Goal: Task Accomplishment & Management: Use online tool/utility

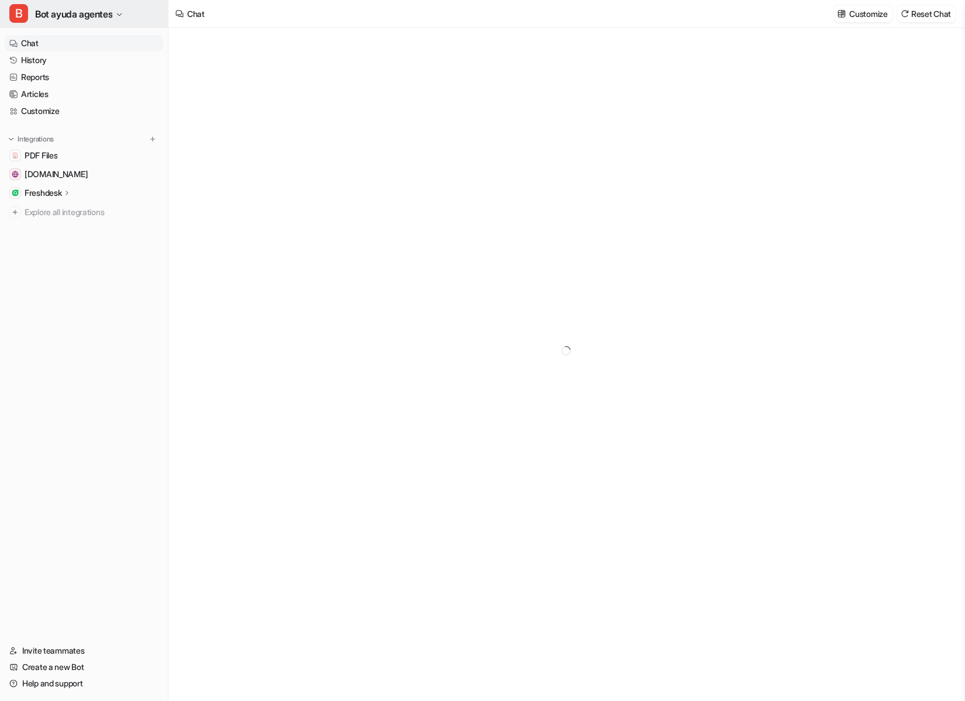
type textarea "**********"
click at [52, 152] on span "PDF Files" at bounding box center [41, 156] width 33 height 12
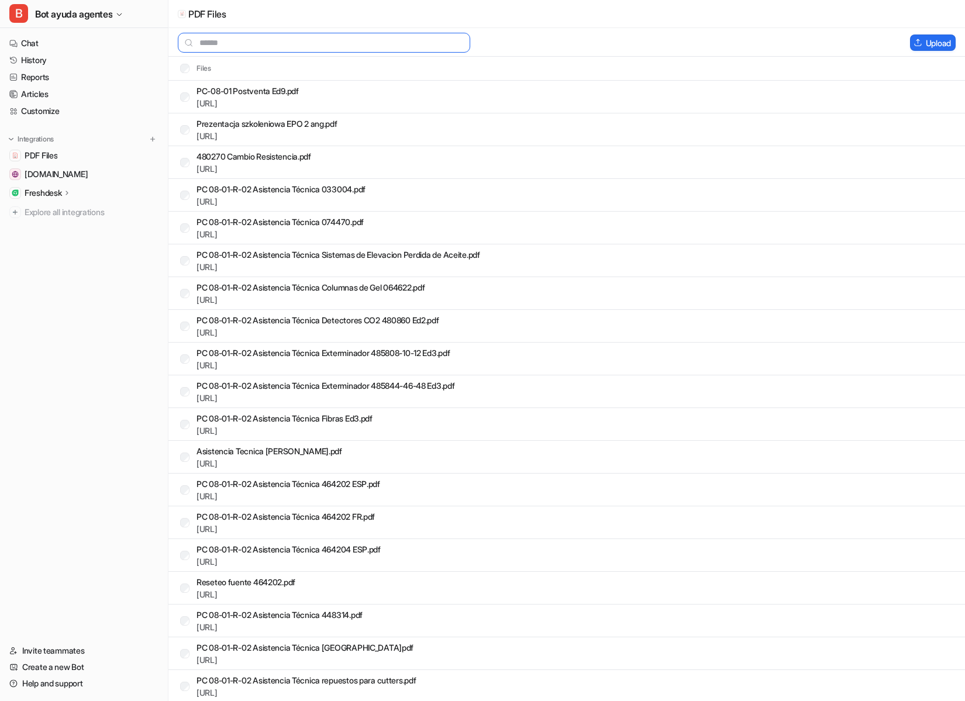
click at [338, 40] on input "text" at bounding box center [324, 43] width 292 height 20
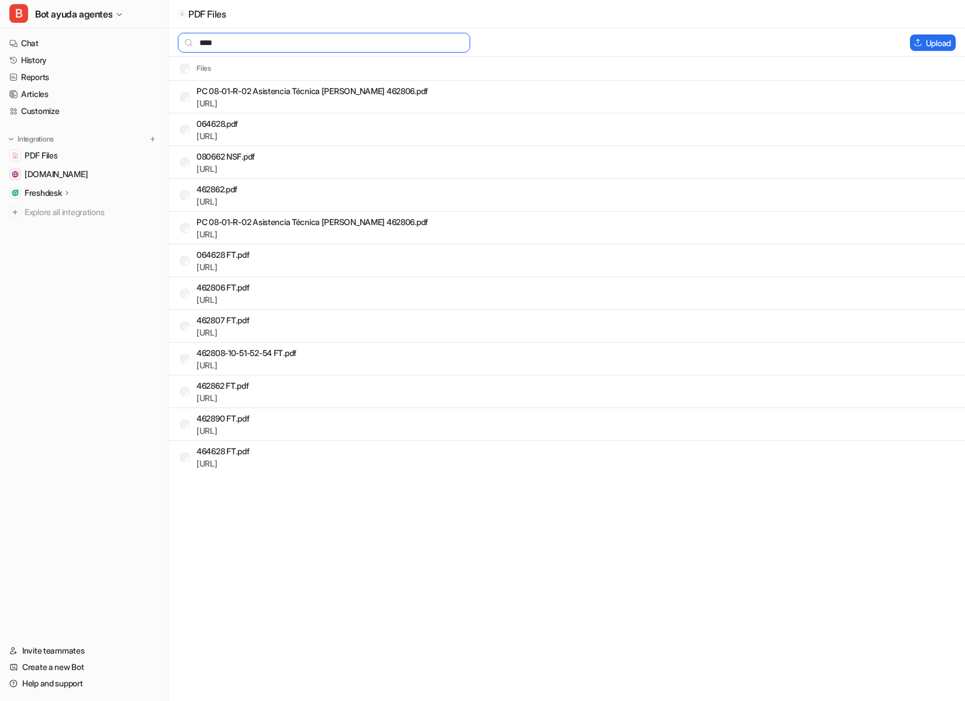
type input "****"
click at [218, 369] on link "[URL]" at bounding box center [207, 365] width 21 height 10
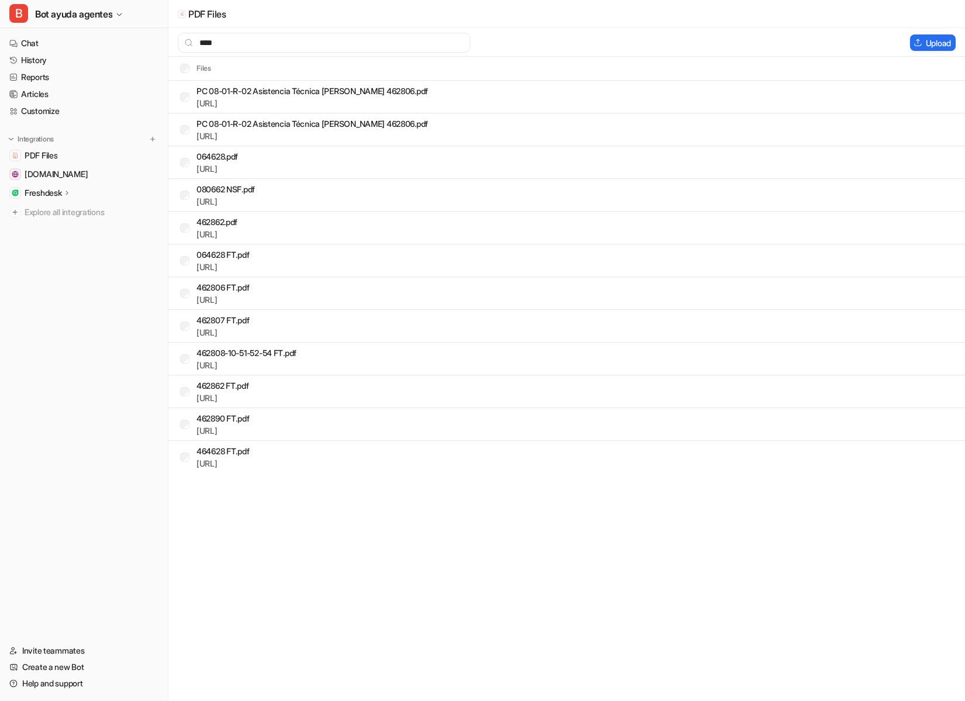
click at [590, 30] on div "**** Upload" at bounding box center [566, 42] width 797 height 29
click at [879, 43] on button "Delete selected" at bounding box center [860, 43] width 76 height 16
click at [956, 43] on div "Upload" at bounding box center [935, 43] width 50 height 16
click at [917, 43] on img at bounding box center [918, 43] width 9 height 8
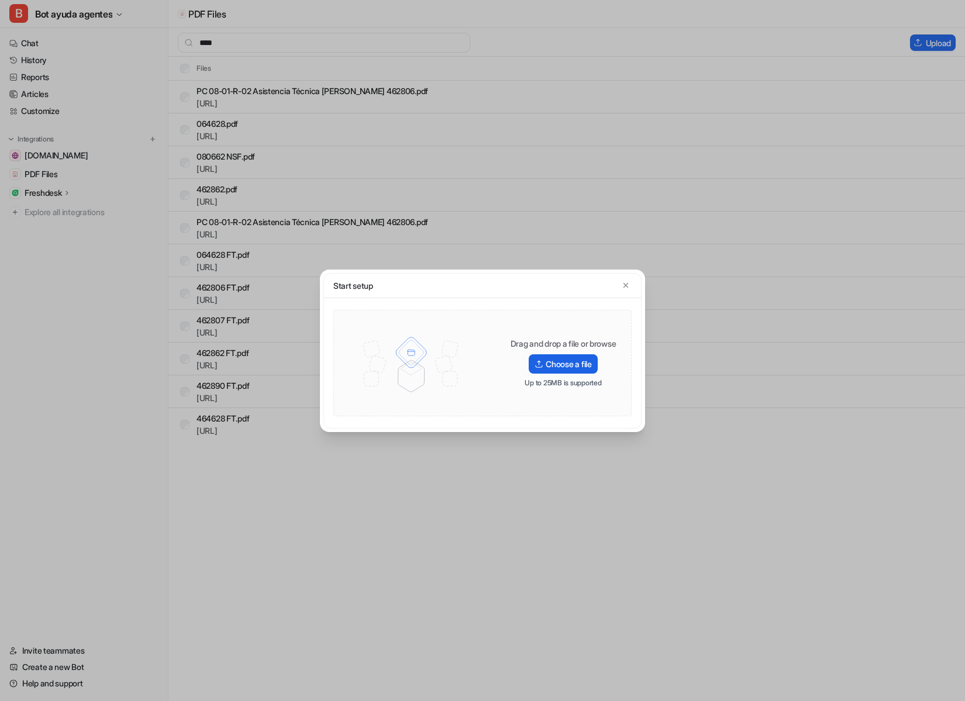
click at [582, 366] on label "Choose a file" at bounding box center [563, 363] width 68 height 19
click at [0, 0] on input "Choose a file" at bounding box center [0, 0] width 0 height 0
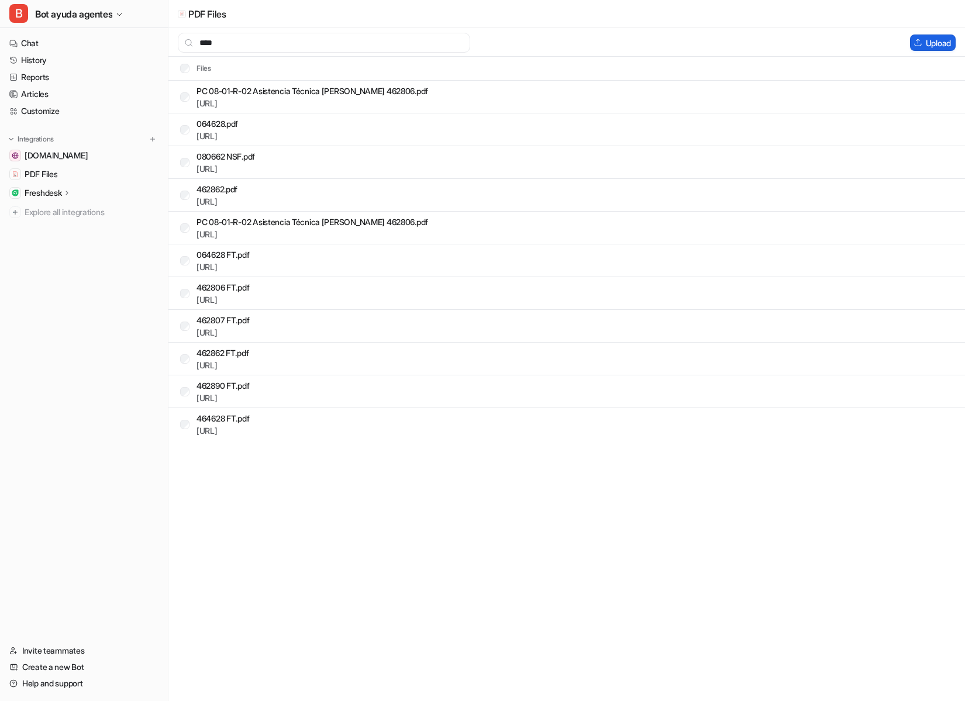
click at [929, 44] on button "Upload" at bounding box center [933, 43] width 46 height 16
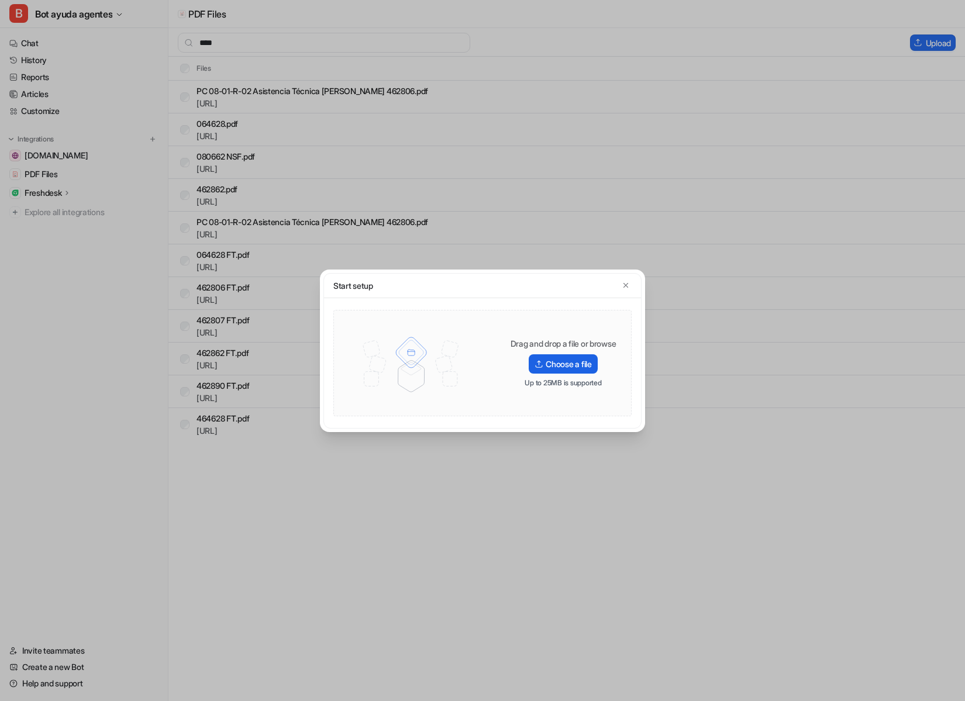
click at [568, 357] on label "Choose a file" at bounding box center [563, 363] width 68 height 19
click at [0, 0] on input "Choose a file" at bounding box center [0, 0] width 0 height 0
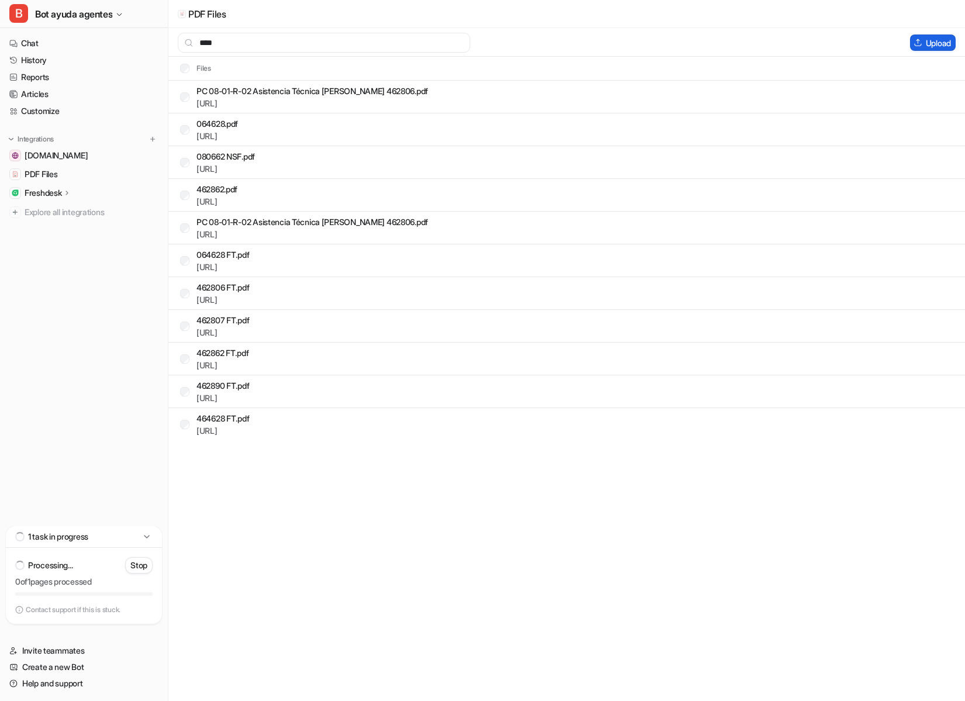
click at [944, 44] on button "Upload" at bounding box center [933, 43] width 46 height 16
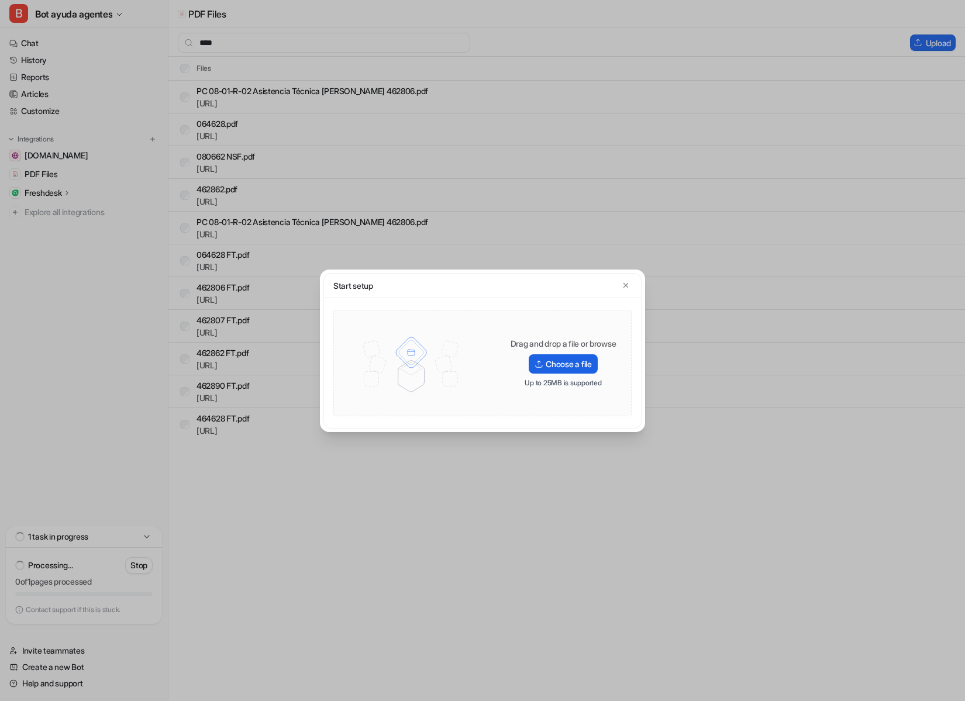
click at [575, 359] on label "Choose a file" at bounding box center [563, 363] width 68 height 19
click at [0, 0] on input "Choose a file" at bounding box center [0, 0] width 0 height 0
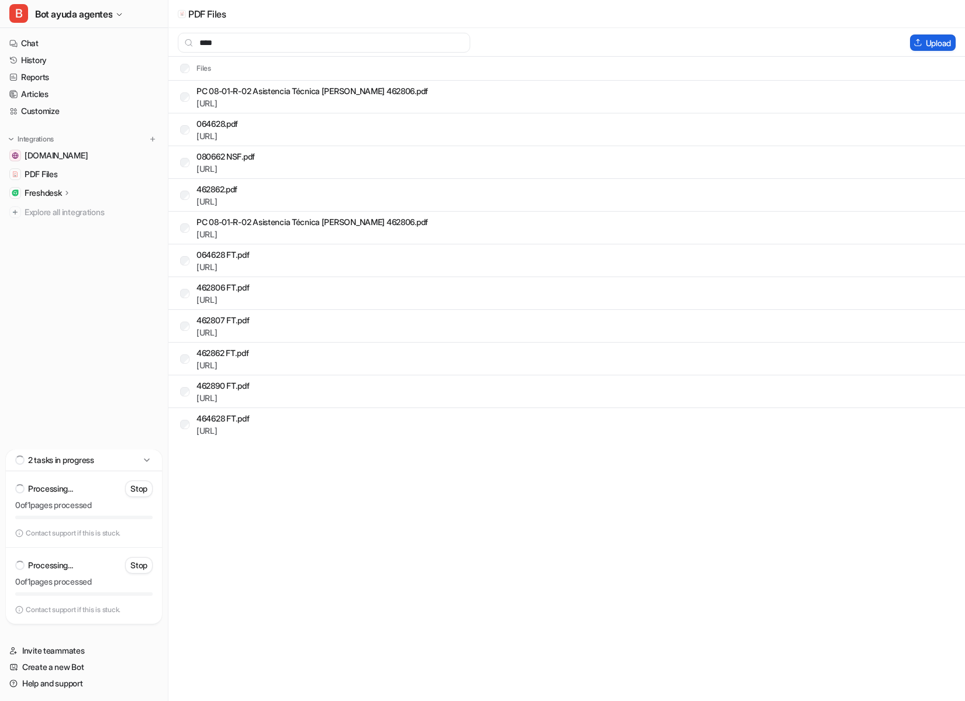
click at [927, 50] on button "Upload" at bounding box center [933, 43] width 46 height 16
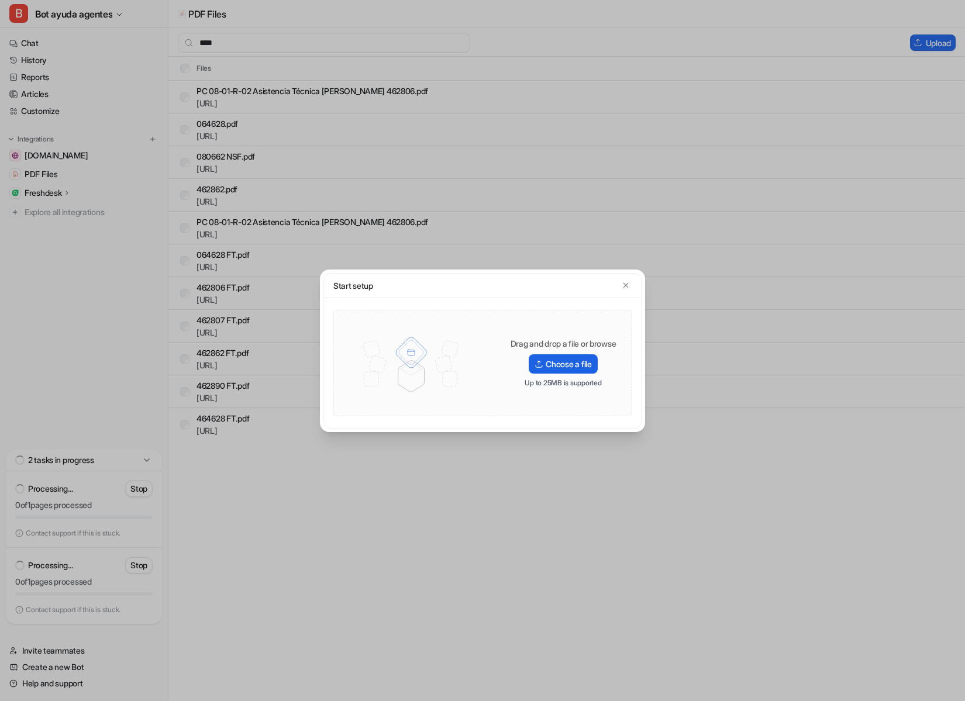
click at [549, 362] on label "Choose a file" at bounding box center [563, 363] width 68 height 19
click at [0, 0] on input "Choose a file" at bounding box center [0, 0] width 0 height 0
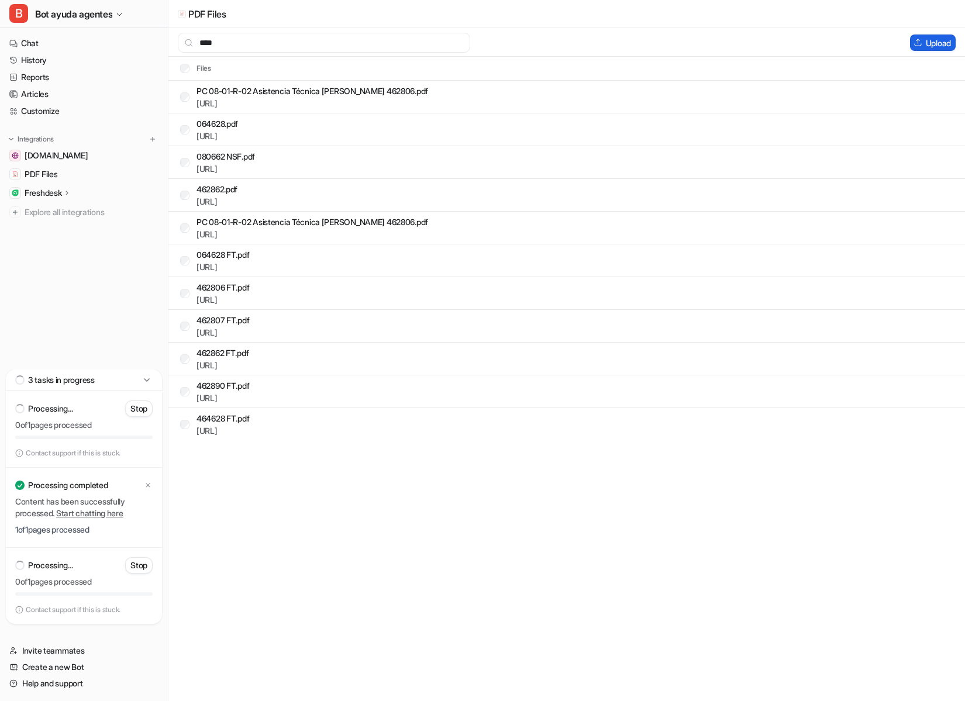
click at [939, 46] on button "Upload" at bounding box center [933, 43] width 46 height 16
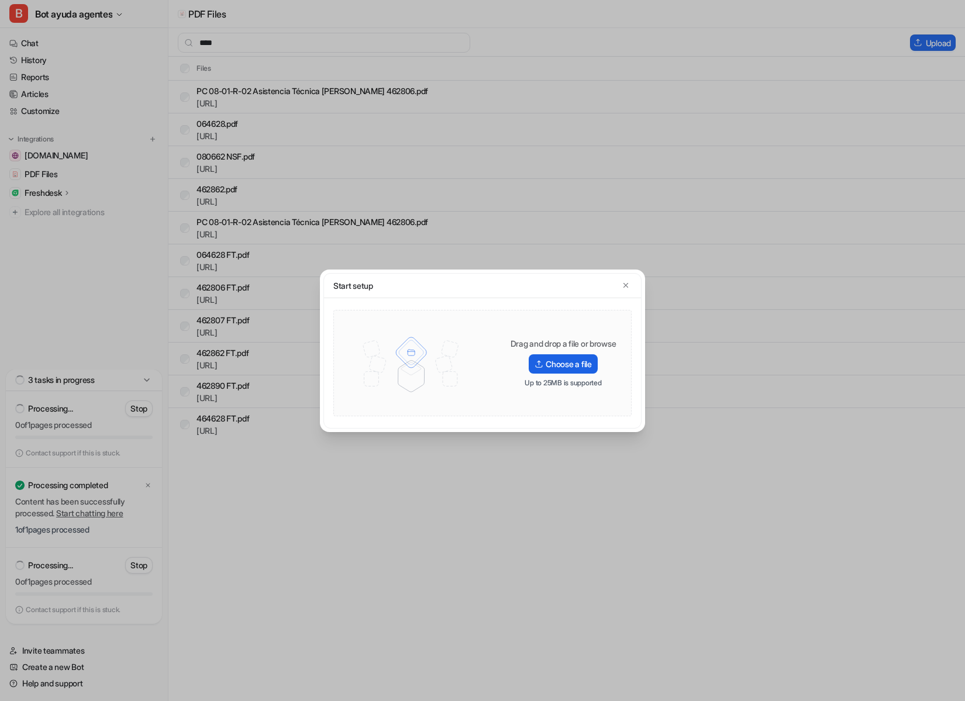
click at [562, 363] on label "Choose a file" at bounding box center [563, 363] width 68 height 19
click at [0, 0] on input "Choose a file" at bounding box center [0, 0] width 0 height 0
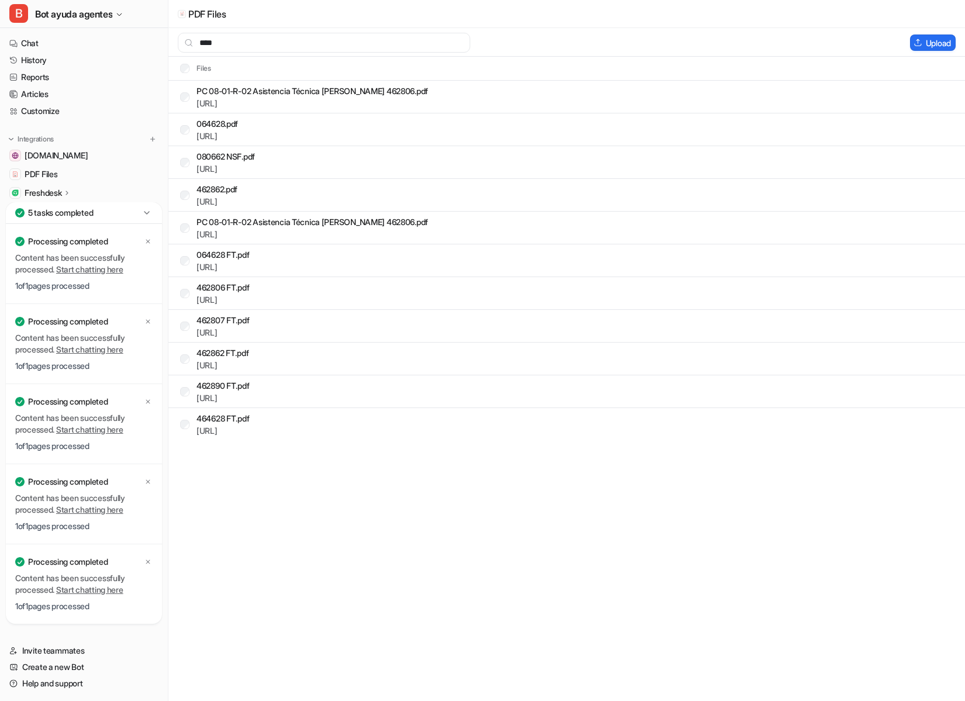
click at [641, 18] on div "PDF Files" at bounding box center [566, 14] width 797 height 28
click at [44, 58] on link "History" at bounding box center [84, 60] width 159 height 16
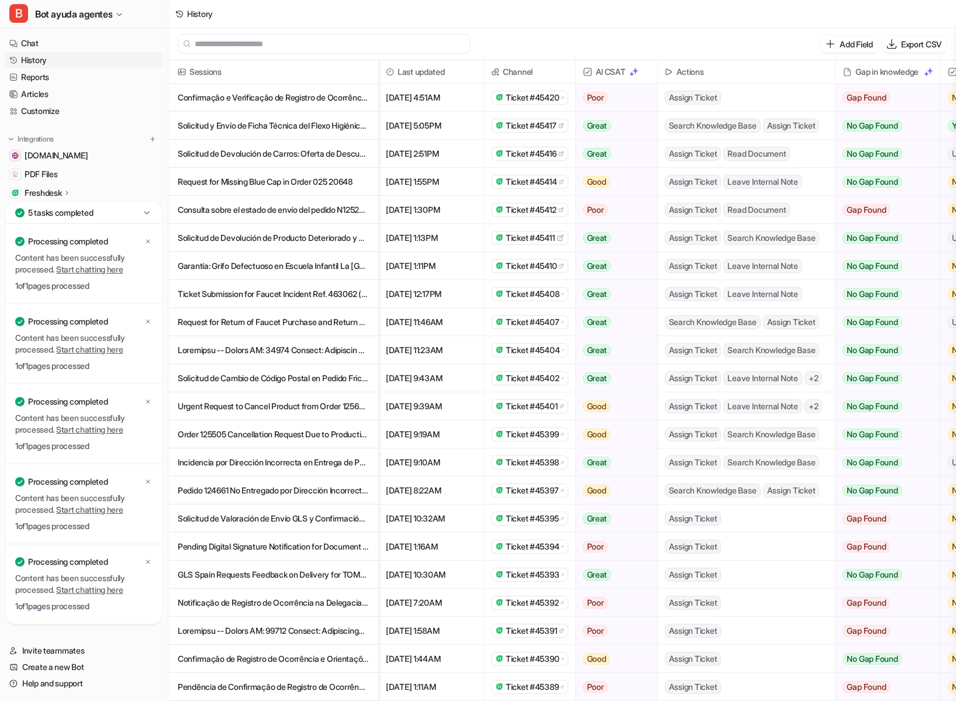
click at [726, 126] on span "Search Knowledge Base" at bounding box center [713, 126] width 96 height 14
click at [249, 130] on p "Solicitud y Envío de Ficha Técnica del Flexo Higiénico 80cm (Ref 462851)" at bounding box center [273, 126] width 191 height 28
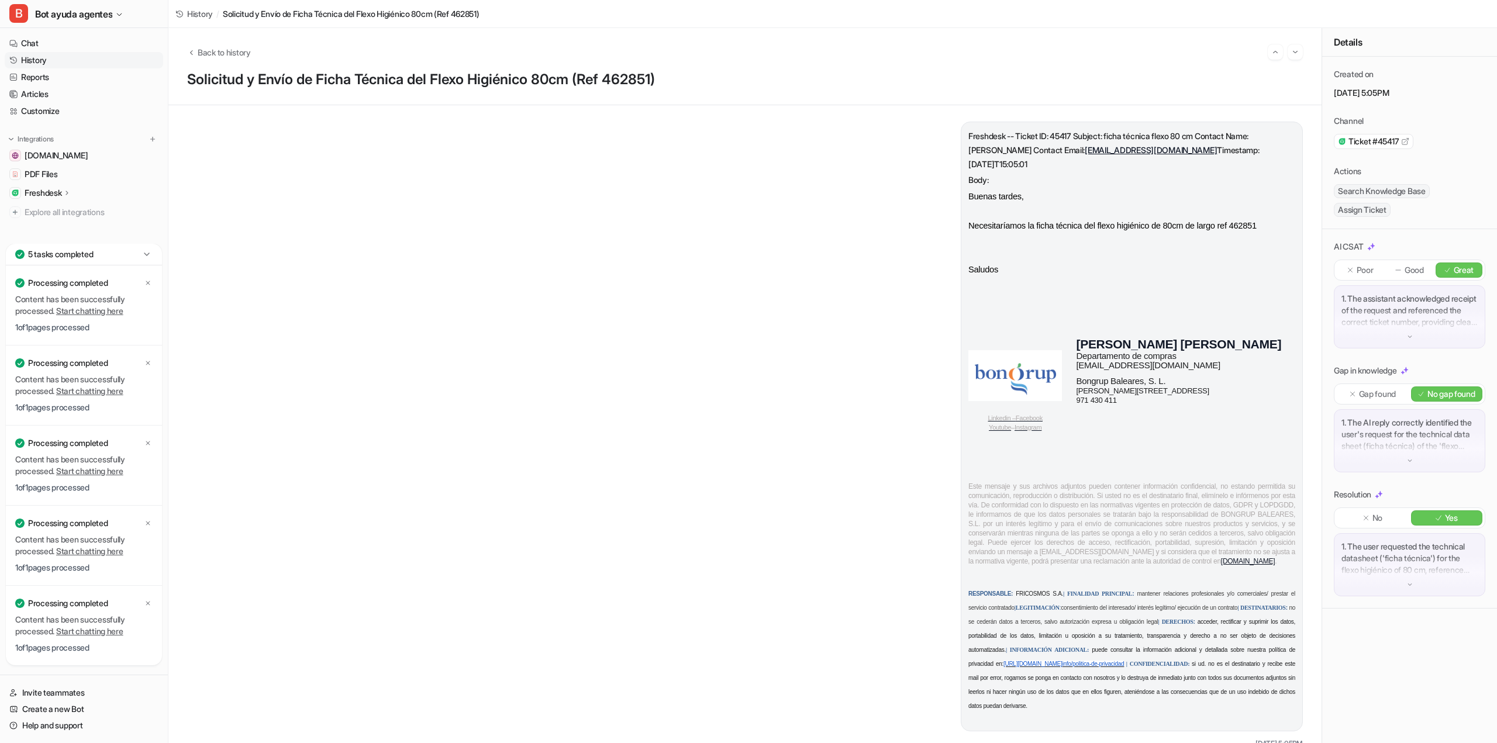
scroll to position [58, 0]
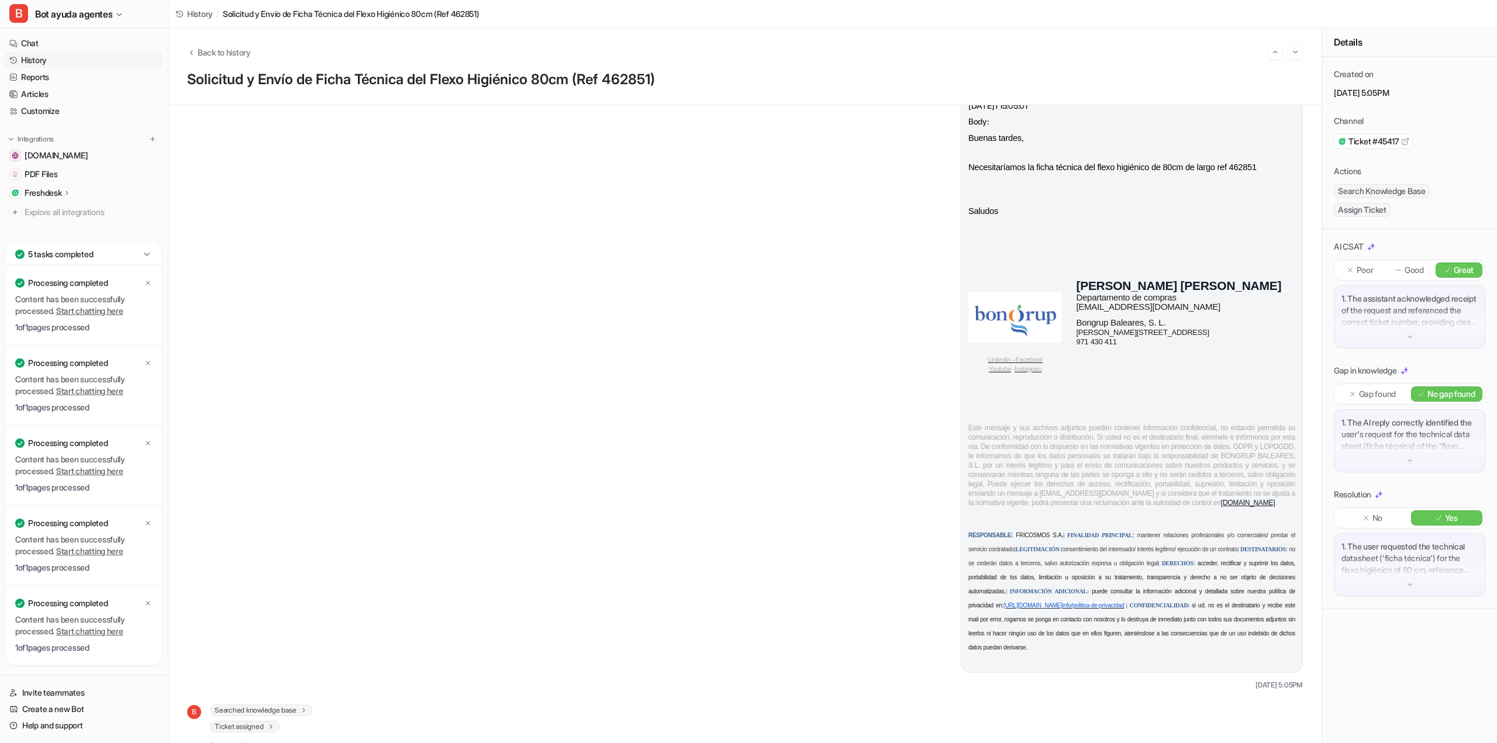
click at [965, 515] on icon at bounding box center [1366, 518] width 8 height 8
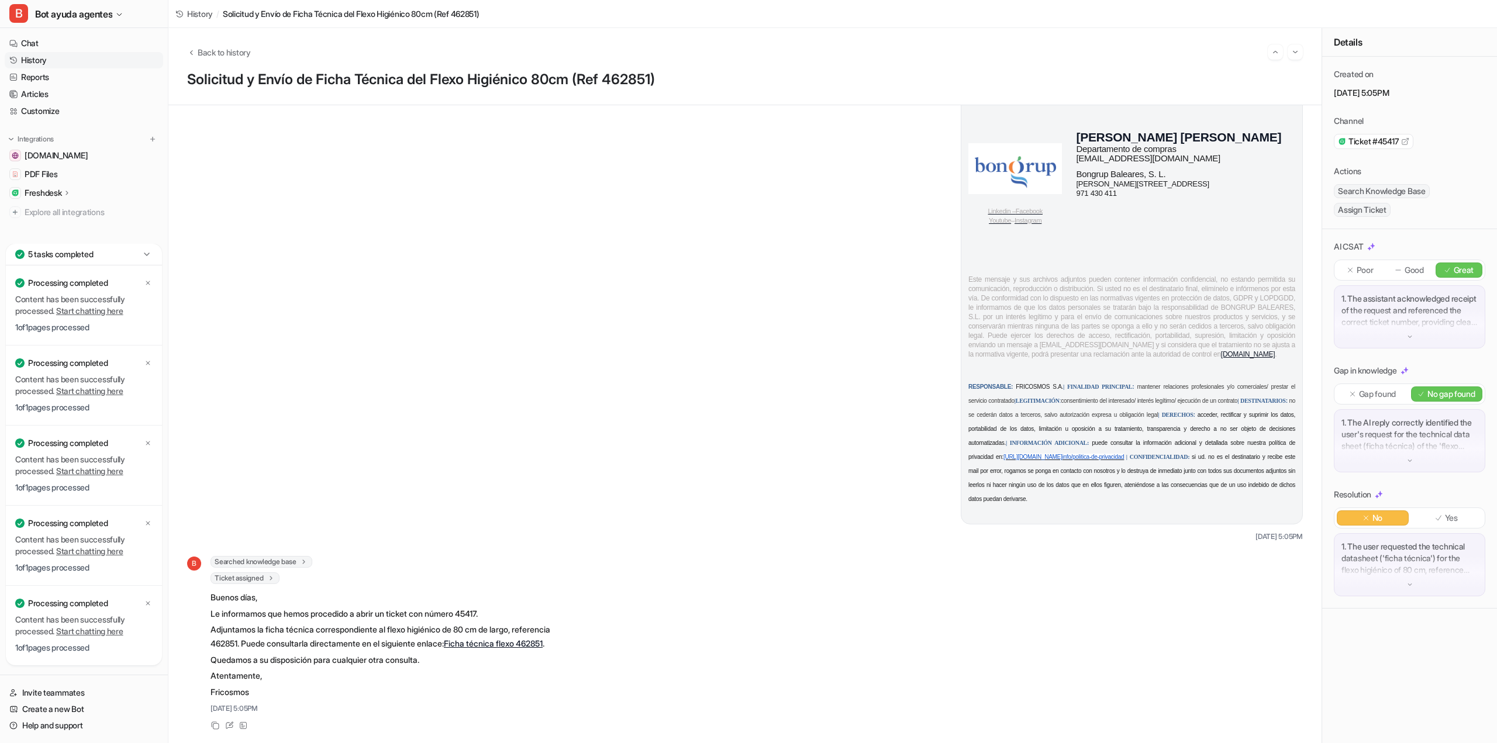
scroll to position [216, 0]
click at [965, 555] on p "1. The user requested the technical datasheet ('ficha técnica') for the flexo h…" at bounding box center [1410, 558] width 136 height 35
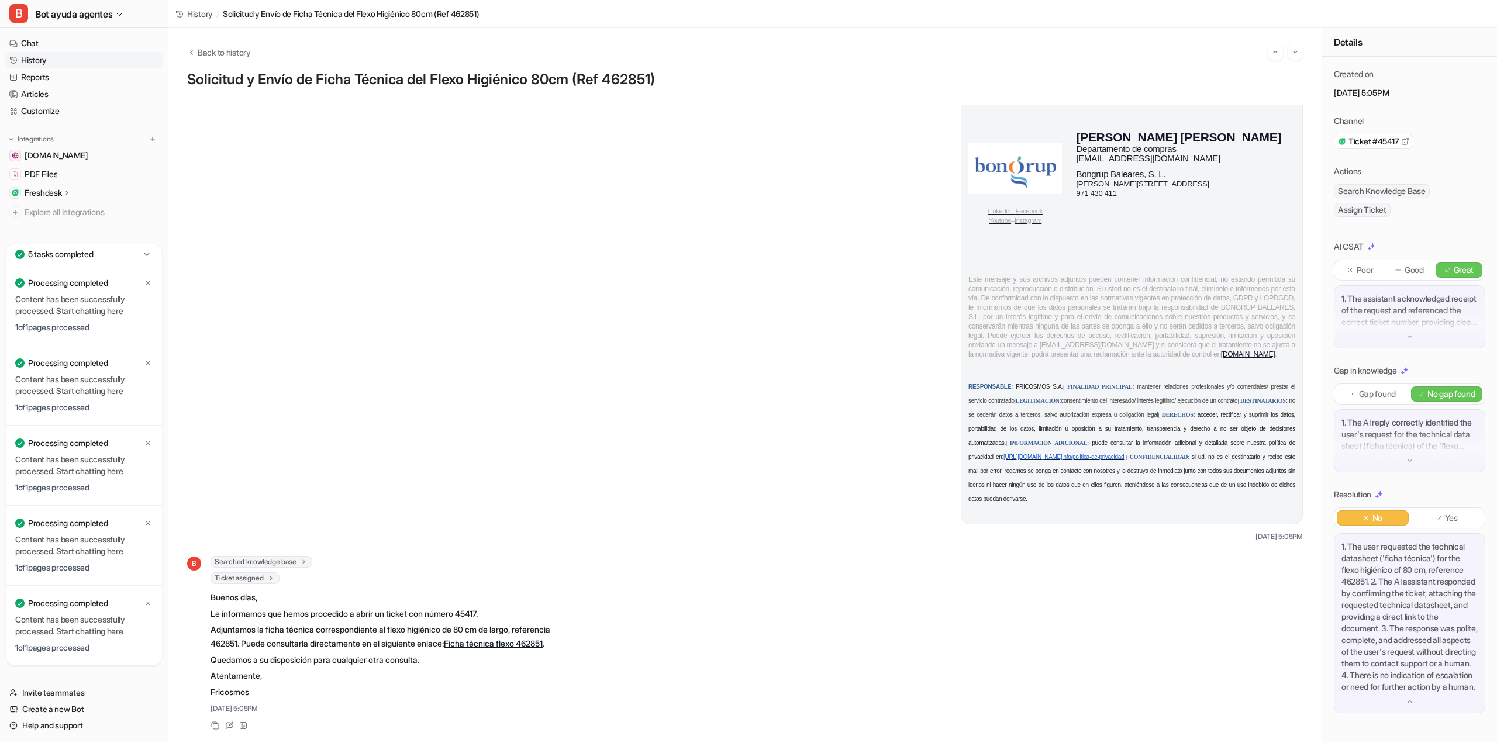
scroll to position [29, 0]
click at [965, 293] on p "1. The assistant acknowledged receipt of the request and referenced the correct…" at bounding box center [1410, 310] width 136 height 35
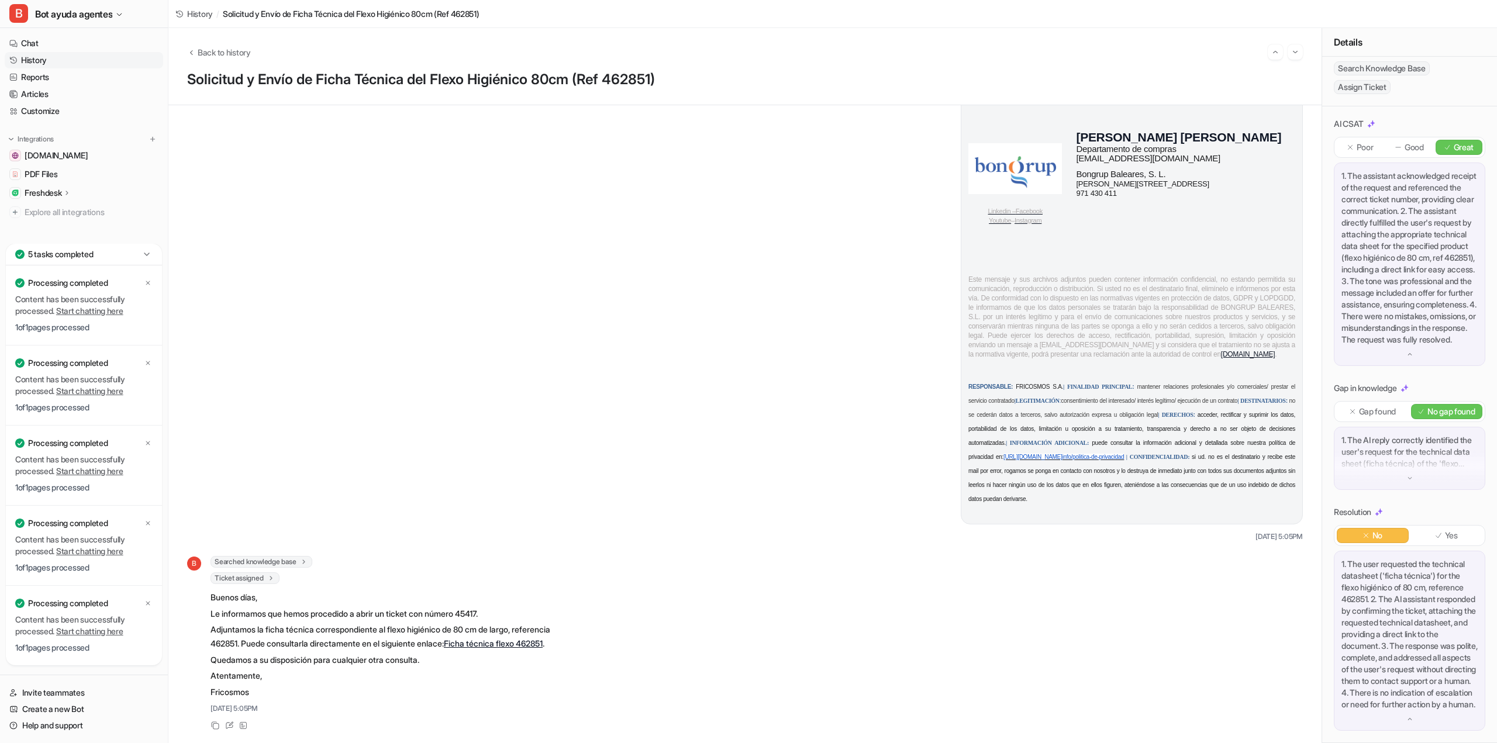
scroll to position [228, 0]
click at [268, 701] on div "[DATE] 5:05PM" at bounding box center [382, 709] width 342 height 11
click at [283, 701] on div "Freshdesk -- Ticket ID: 45417 Subject: ficha técnica flexo 80 cm Contact Name: …" at bounding box center [745, 424] width 1154 height 638
click at [225, 701] on icon at bounding box center [229, 721] width 9 height 8
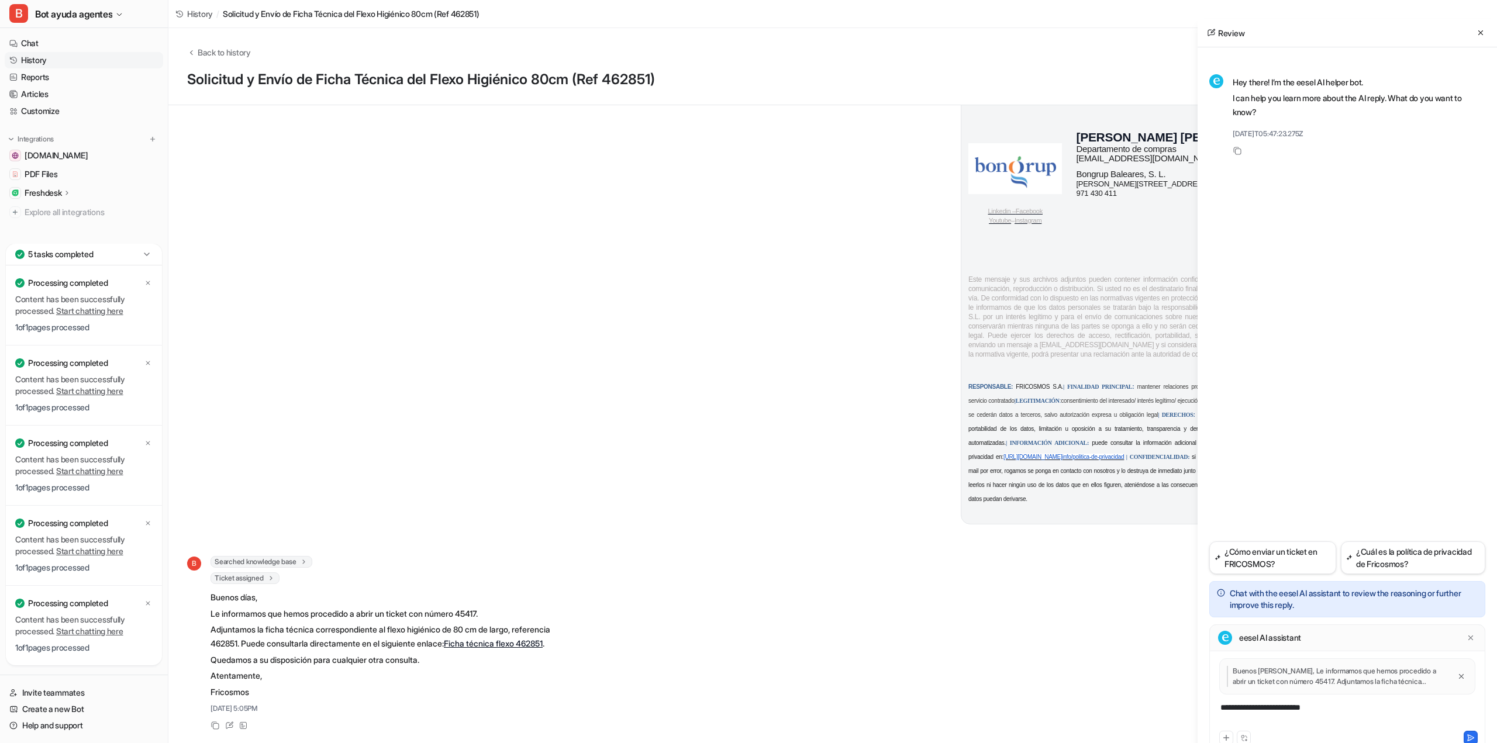
click at [965, 132] on div "[DATE]T05:47:23.275Z" at bounding box center [1359, 134] width 253 height 11
click at [965, 701] on div "**********" at bounding box center [1348, 715] width 270 height 27
drag, startPoint x: 1352, startPoint y: 710, endPoint x: 1189, endPoint y: 704, distance: 163.9
click at [965, 701] on div "Back to history Solicitud y Envío de Ficha Técnica del Flexo Higiénico 80cm (Re…" at bounding box center [832, 385] width 1329 height 715
click at [965, 701] on icon at bounding box center [1471, 738] width 8 height 8
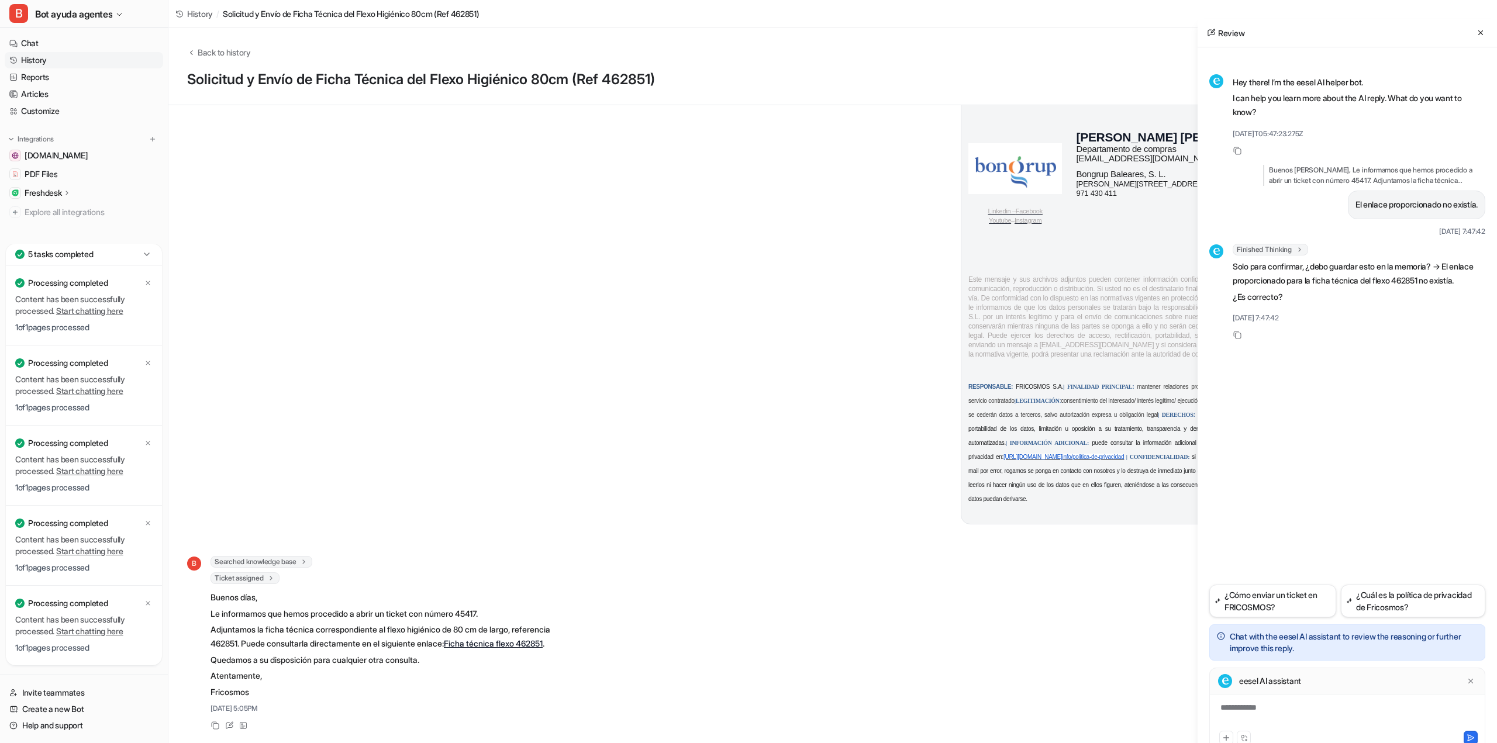
click at [965, 701] on div "**********" at bounding box center [1348, 715] width 270 height 27
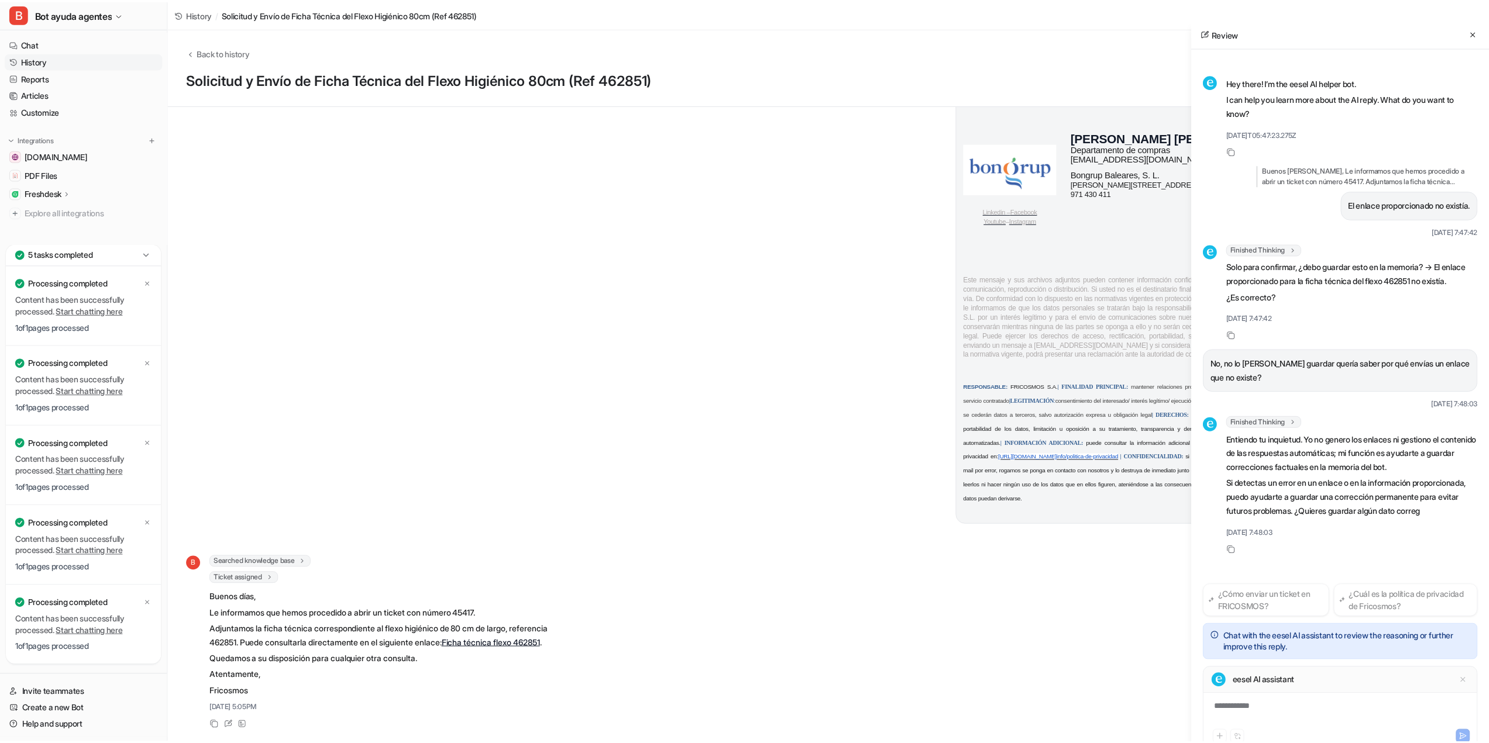
scroll to position [15, 0]
click at [965, 32] on icon at bounding box center [1481, 32] width 5 height 5
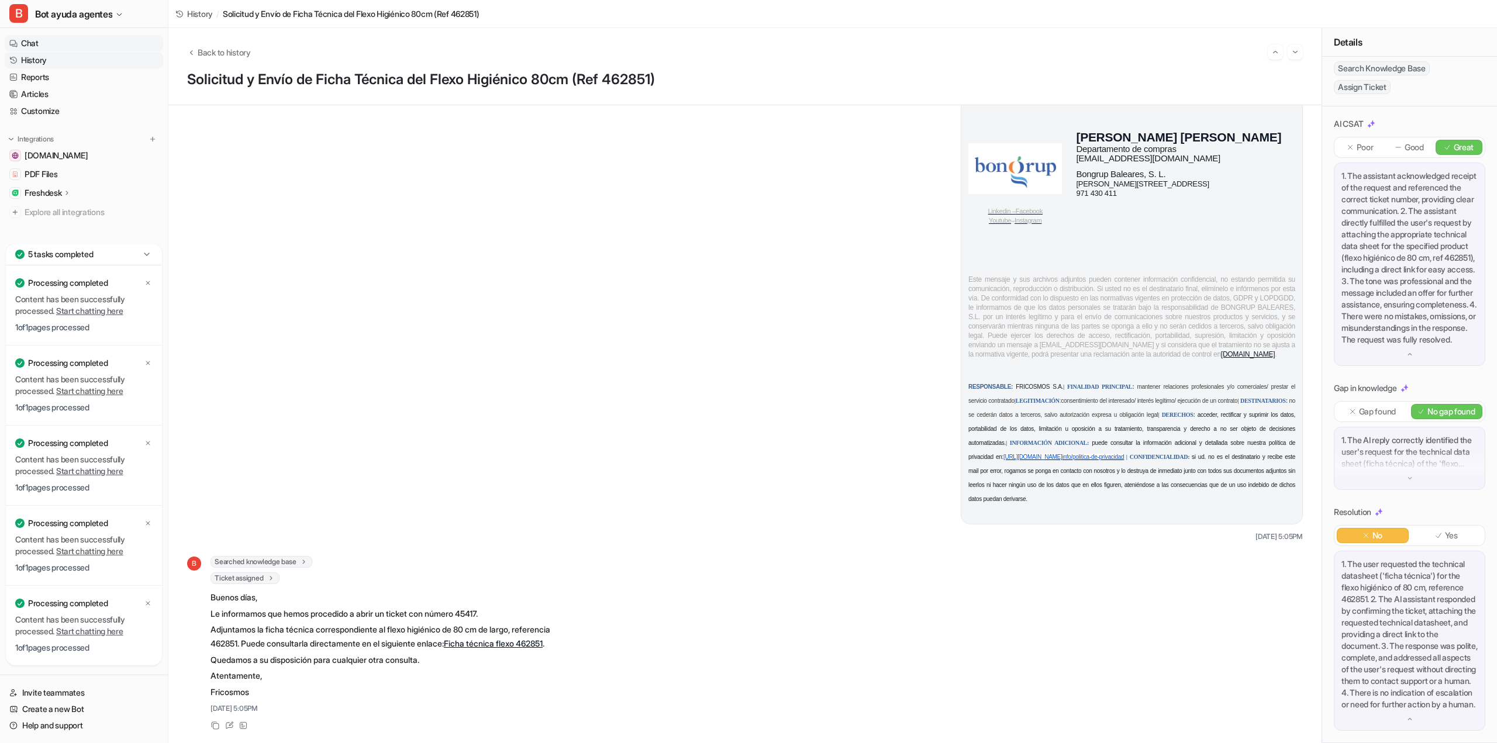
click at [37, 45] on link "Chat" at bounding box center [84, 43] width 159 height 16
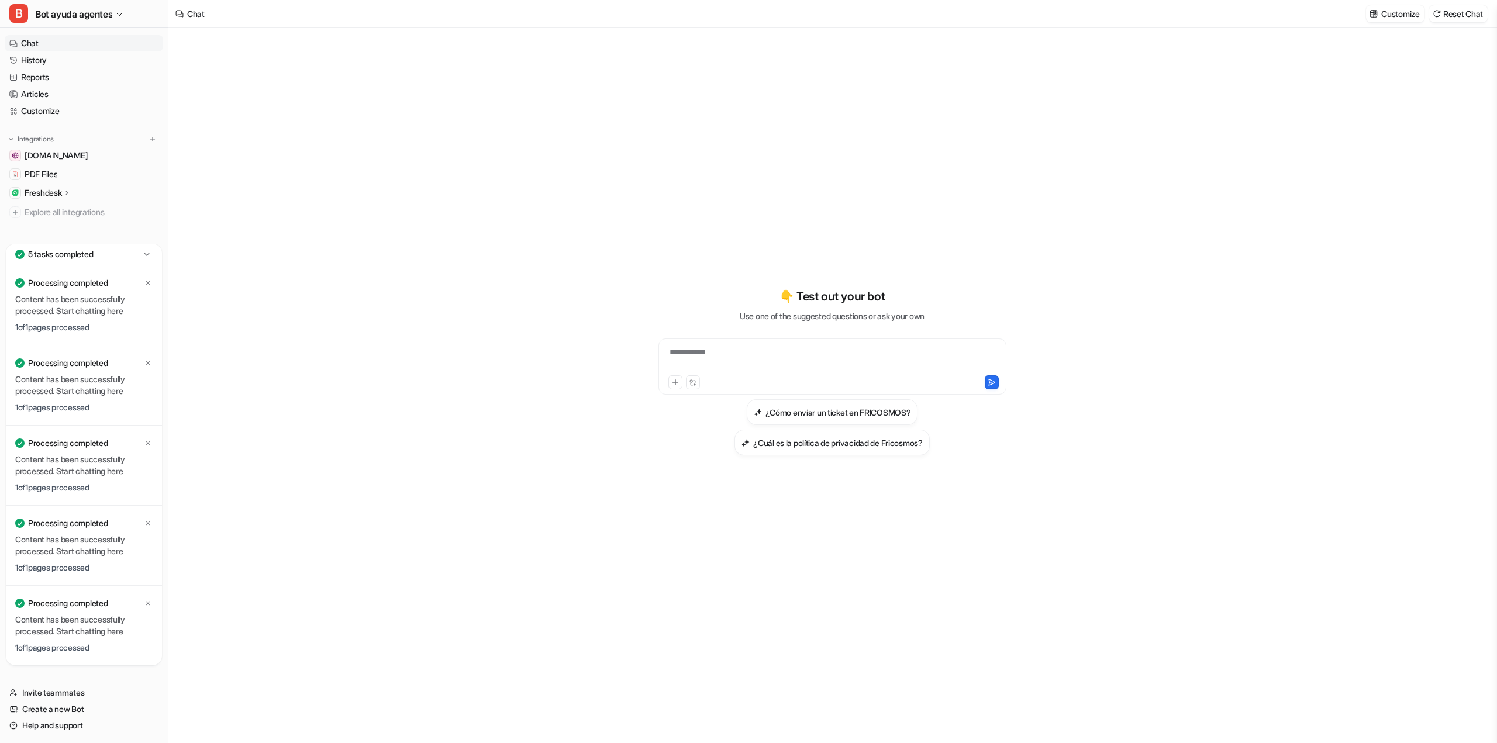
type textarea "**********"
click at [53, 60] on link "History" at bounding box center [84, 60] width 159 height 16
